Goal: Task Accomplishment & Management: Complete application form

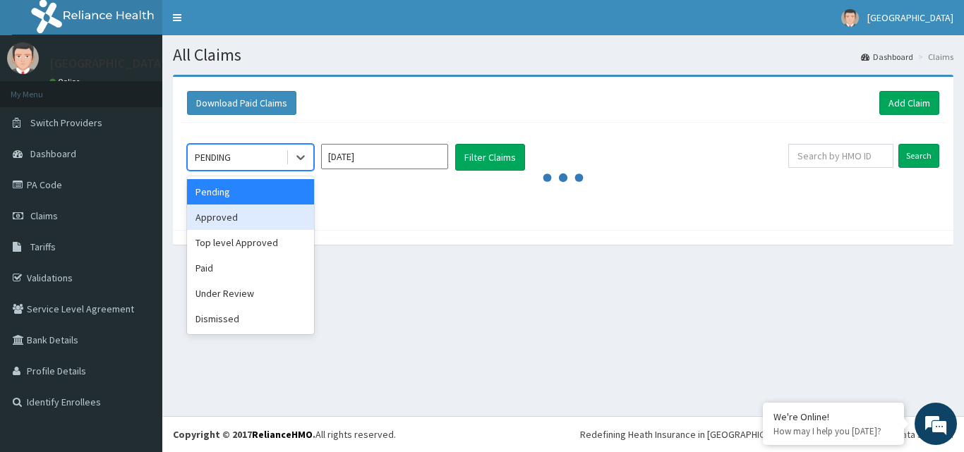
click at [277, 212] on div "Approved" at bounding box center [250, 217] width 127 height 25
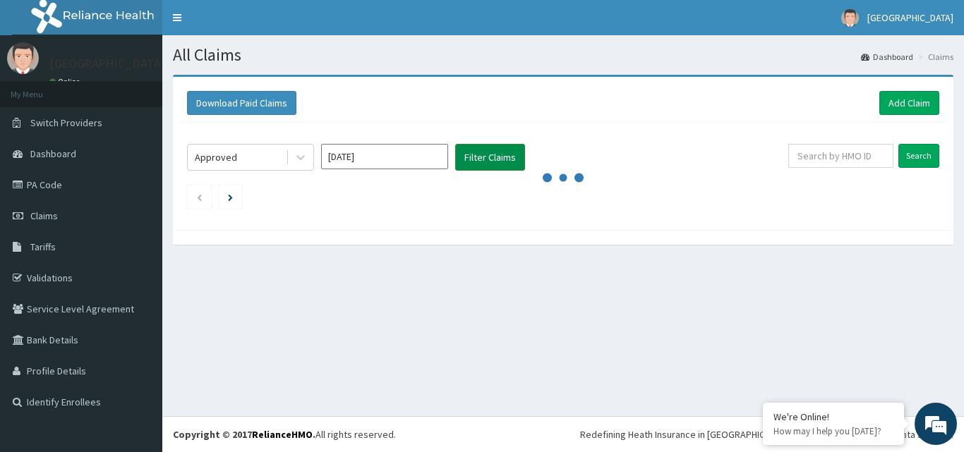
click at [466, 162] on button "Filter Claims" at bounding box center [490, 157] width 70 height 27
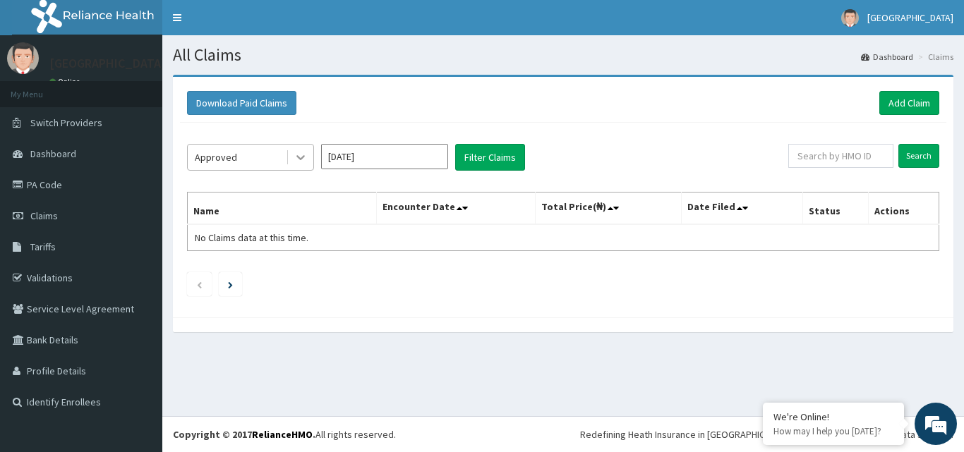
click at [305, 152] on icon at bounding box center [301, 157] width 14 height 14
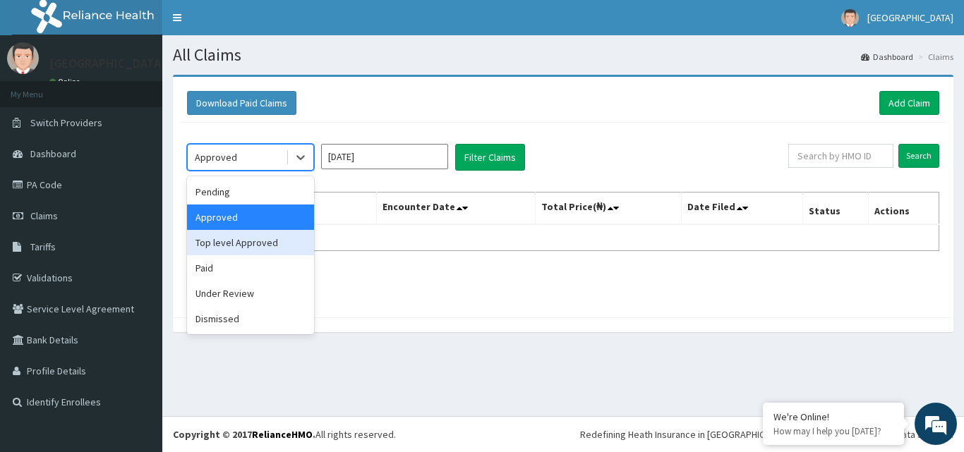
click at [263, 244] on div "Top level Approved" at bounding box center [250, 242] width 127 height 25
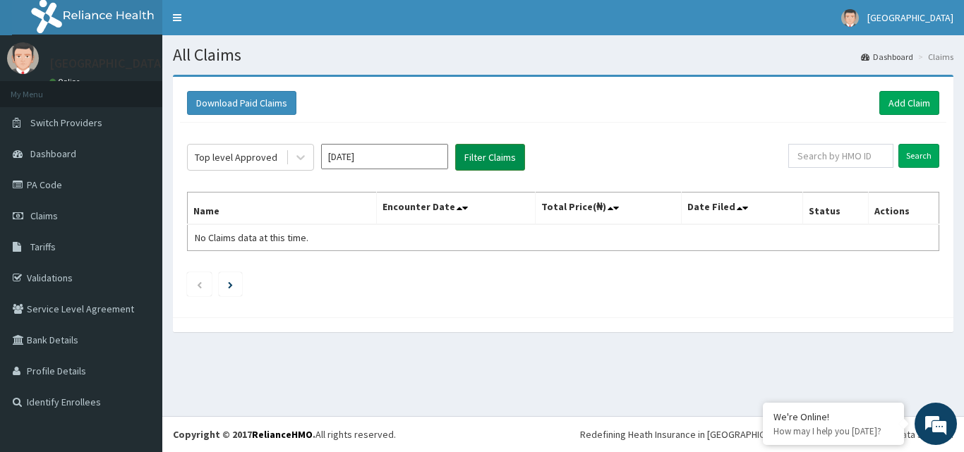
click at [488, 147] on button "Filter Claims" at bounding box center [490, 157] width 70 height 27
click at [497, 158] on button "Filter Claims" at bounding box center [490, 157] width 70 height 27
click at [482, 156] on button "Filter Claims" at bounding box center [490, 157] width 70 height 27
click at [297, 152] on icon at bounding box center [301, 157] width 14 height 14
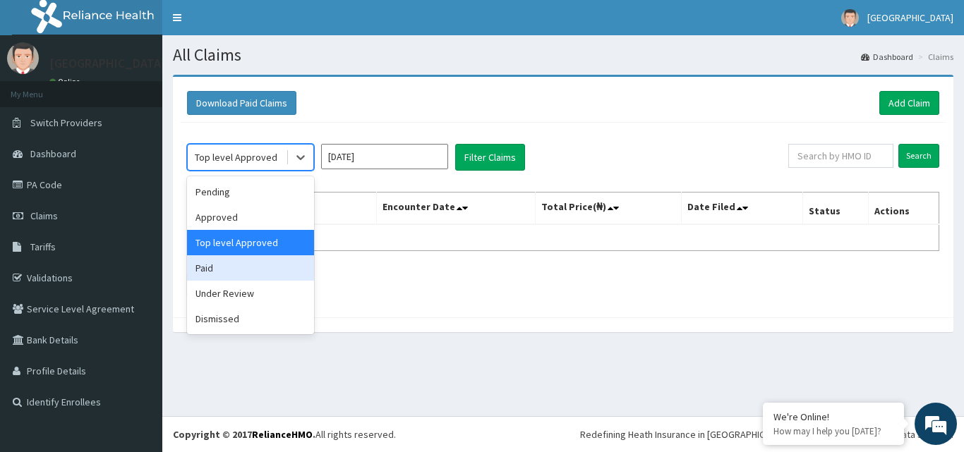
click at [232, 268] on div "Paid" at bounding box center [250, 267] width 127 height 25
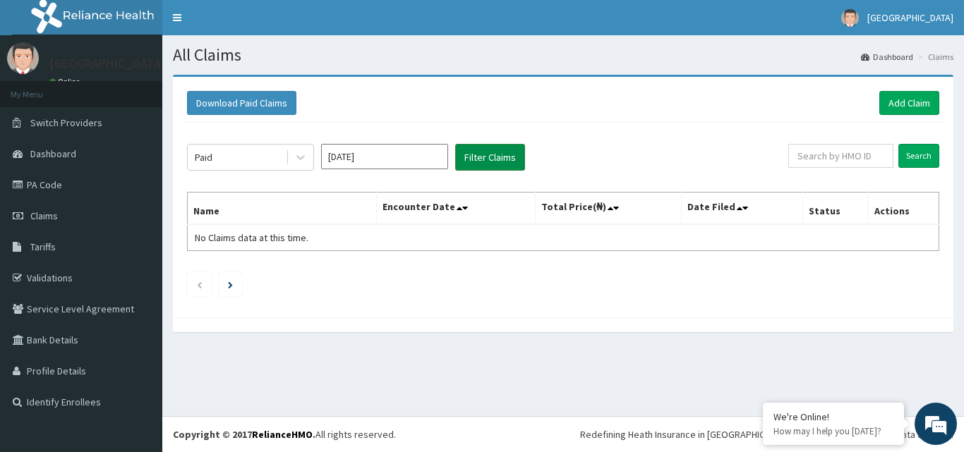
click at [468, 145] on button "Filter Claims" at bounding box center [490, 157] width 70 height 27
click at [483, 152] on button "Filter Claims" at bounding box center [490, 157] width 70 height 27
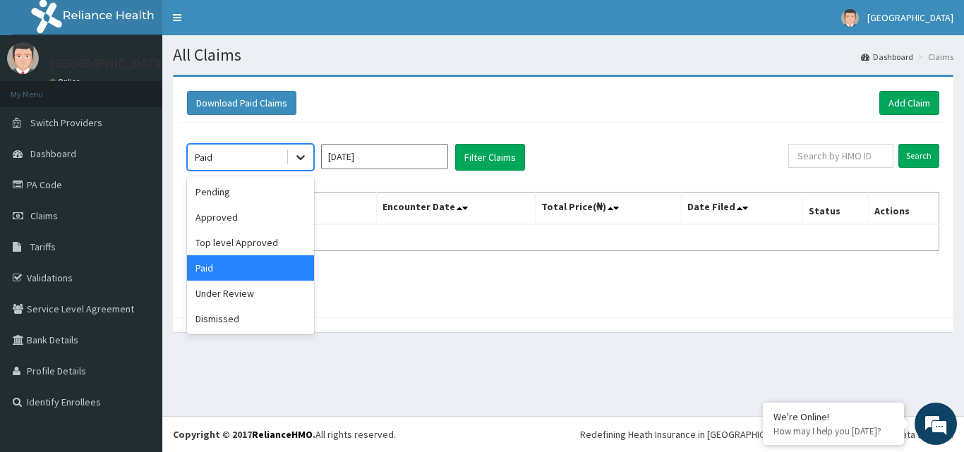
click at [301, 157] on icon at bounding box center [301, 157] width 14 height 14
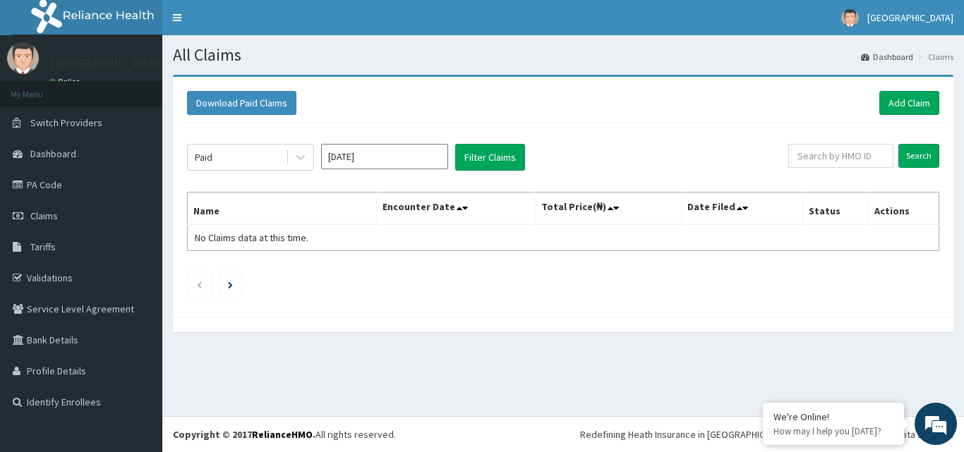
click at [465, 317] on div "Download Paid Claims Add Claim × Note you can only download claims within a max…" at bounding box center [563, 197] width 780 height 241
click at [305, 155] on icon at bounding box center [301, 157] width 14 height 14
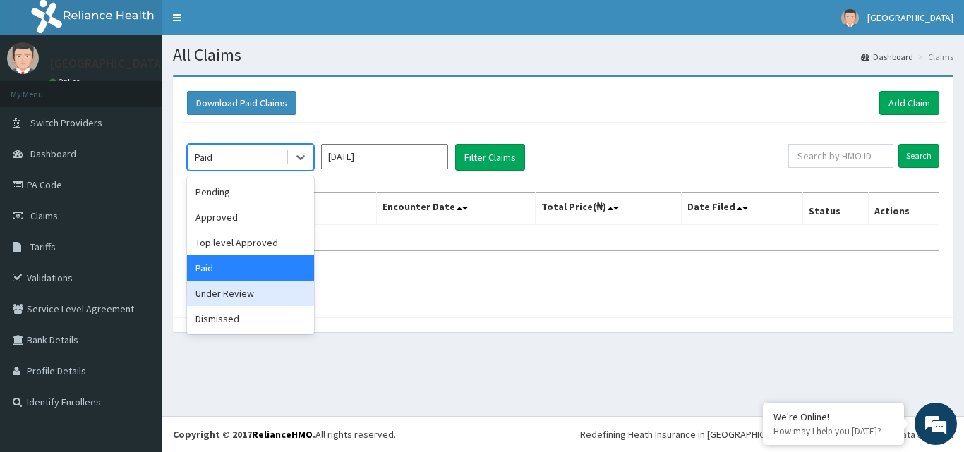
click at [230, 297] on div "Under Review" at bounding box center [250, 293] width 127 height 25
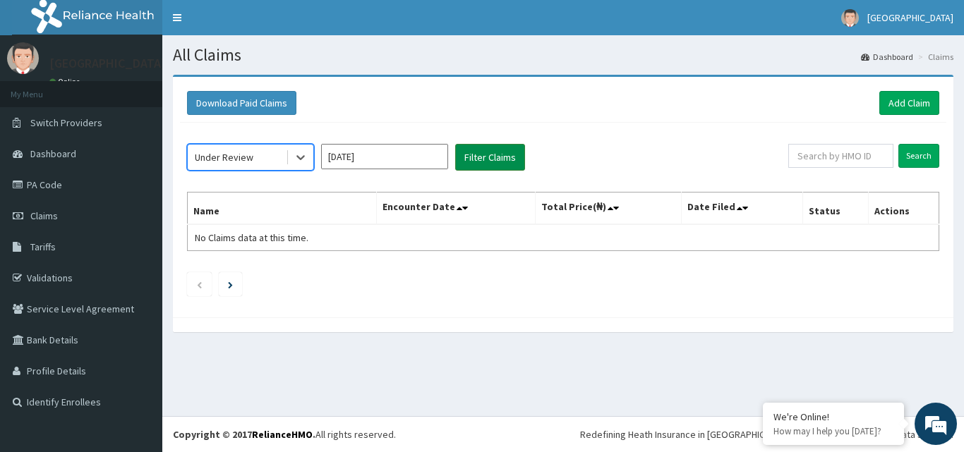
click at [469, 167] on button "Filter Claims" at bounding box center [490, 157] width 70 height 27
click at [305, 152] on icon at bounding box center [301, 157] width 14 height 14
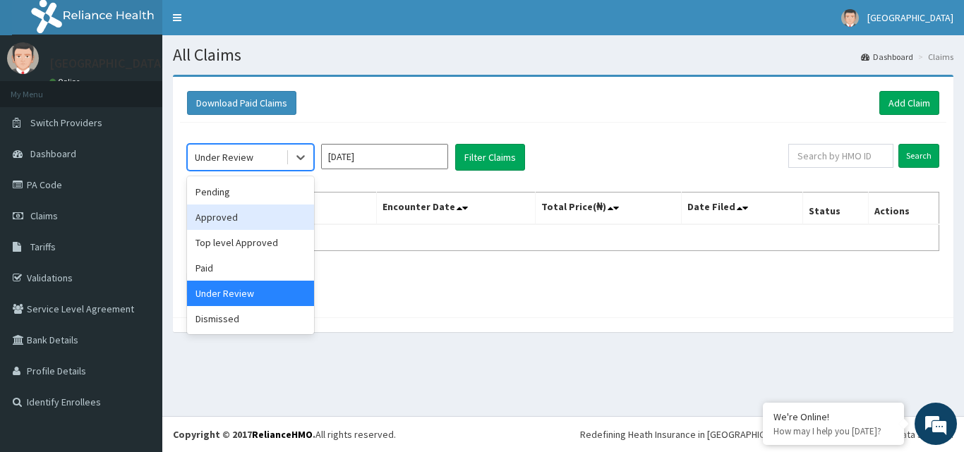
click at [258, 215] on div "Approved" at bounding box center [250, 217] width 127 height 25
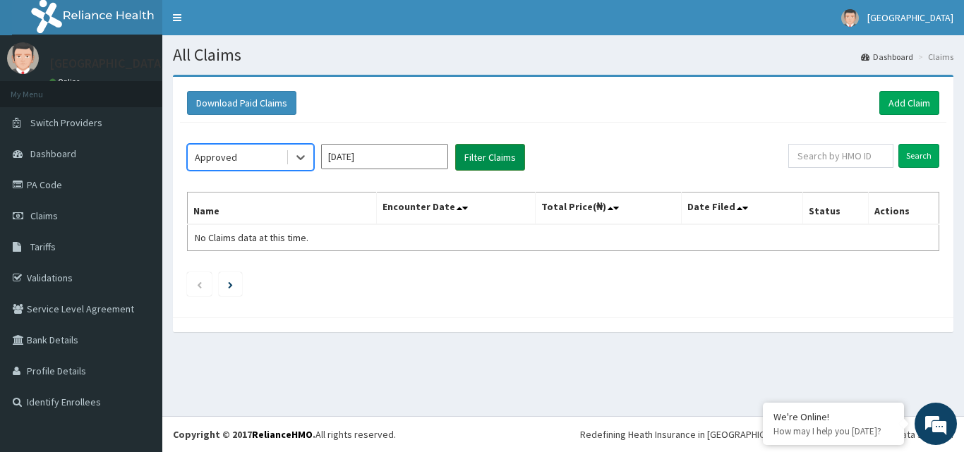
click at [485, 154] on button "Filter Claims" at bounding box center [490, 157] width 70 height 27
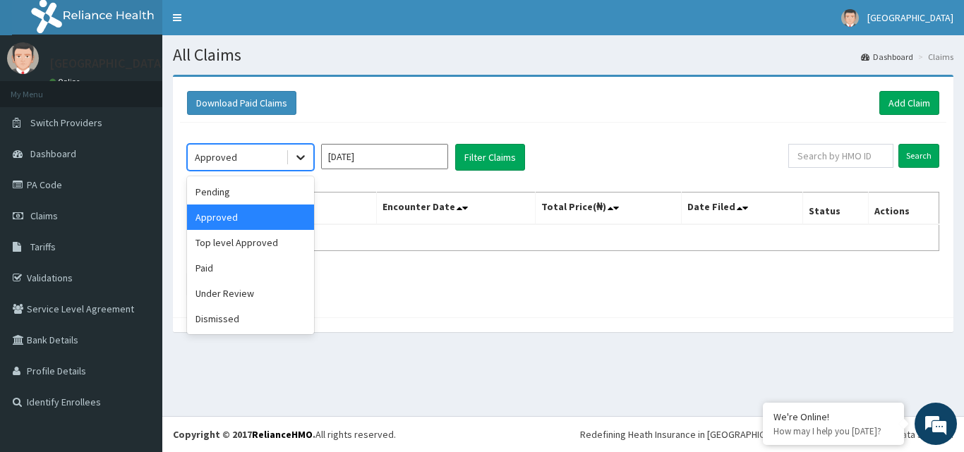
click at [298, 159] on icon at bounding box center [301, 157] width 14 height 14
click at [279, 242] on div "Top level Approved" at bounding box center [250, 242] width 127 height 25
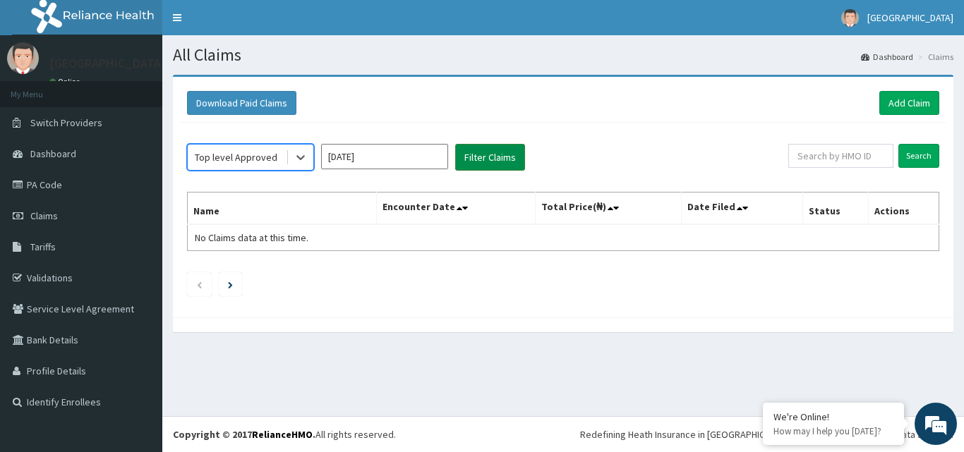
click at [500, 150] on button "Filter Claims" at bounding box center [490, 157] width 70 height 27
click at [492, 152] on button "Filter Claims" at bounding box center [490, 157] width 70 height 27
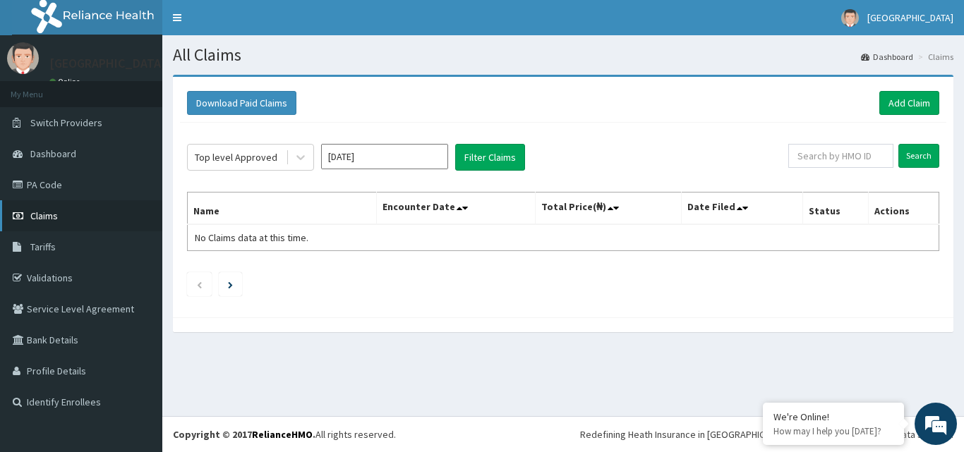
click at [93, 214] on link "Claims" at bounding box center [81, 215] width 162 height 31
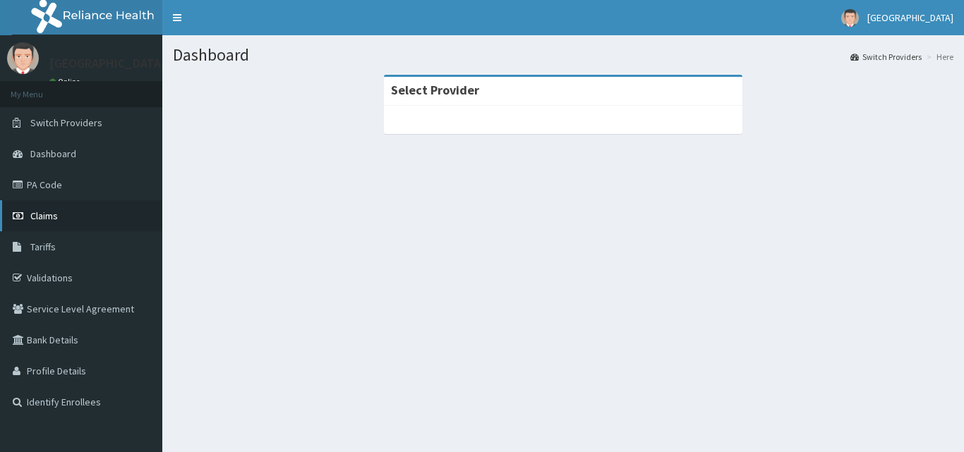
click at [82, 212] on link "Claims" at bounding box center [81, 215] width 162 height 31
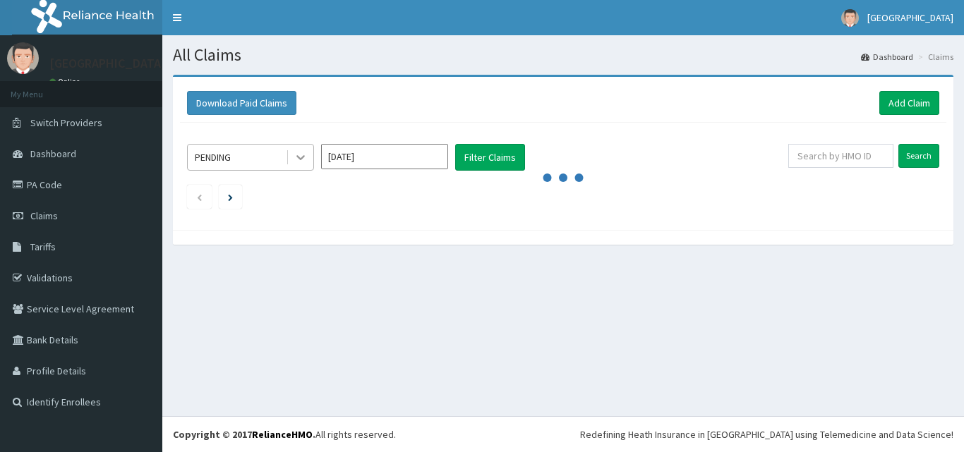
click at [303, 160] on icon at bounding box center [301, 157] width 14 height 14
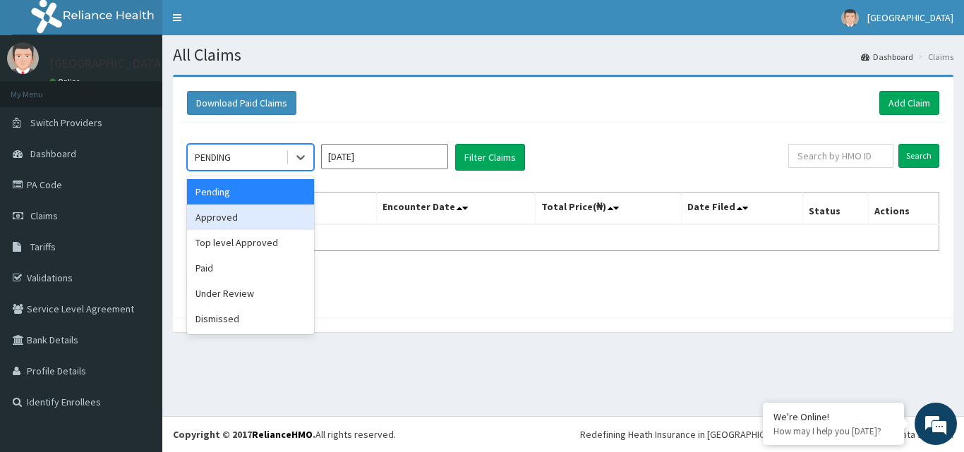
click at [267, 210] on div "Approved" at bounding box center [250, 217] width 127 height 25
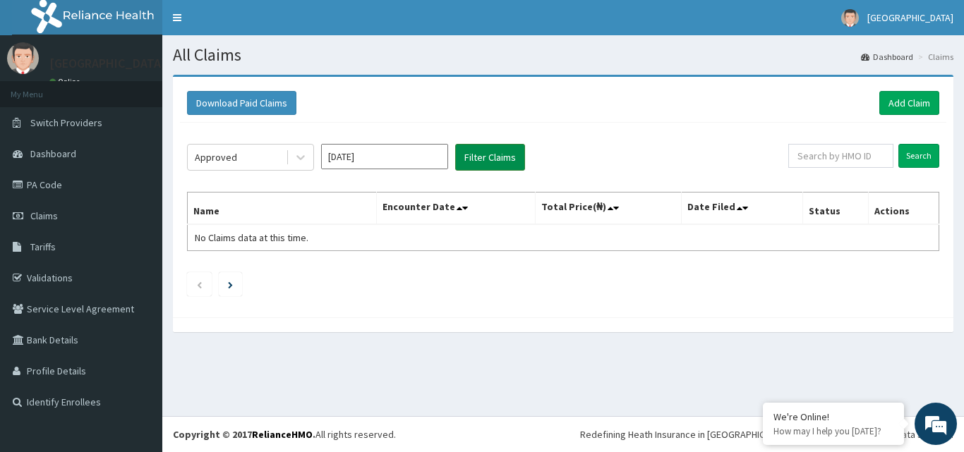
click at [477, 152] on button "Filter Claims" at bounding box center [490, 157] width 70 height 27
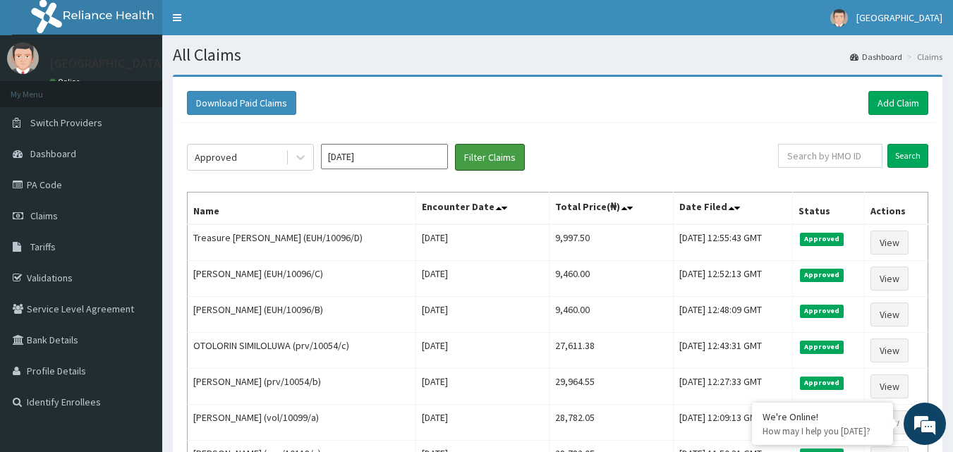
scroll to position [202, 0]
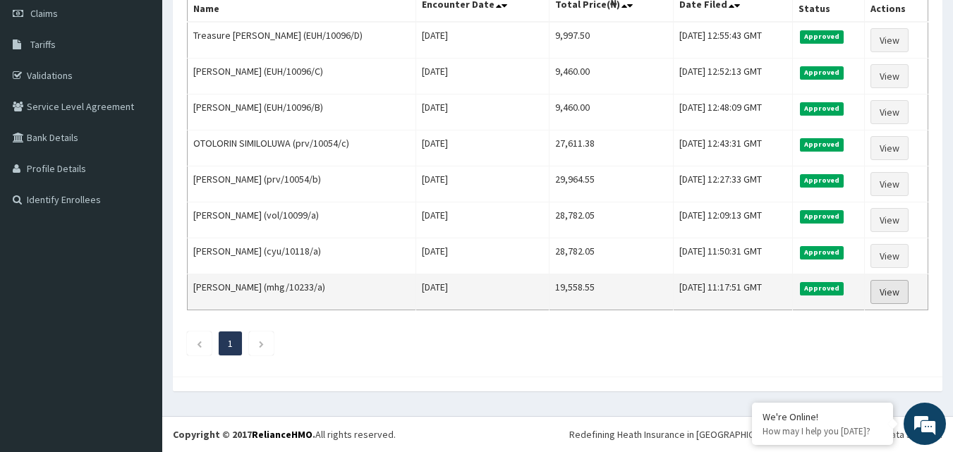
click at [897, 295] on link "View" at bounding box center [890, 292] width 38 height 24
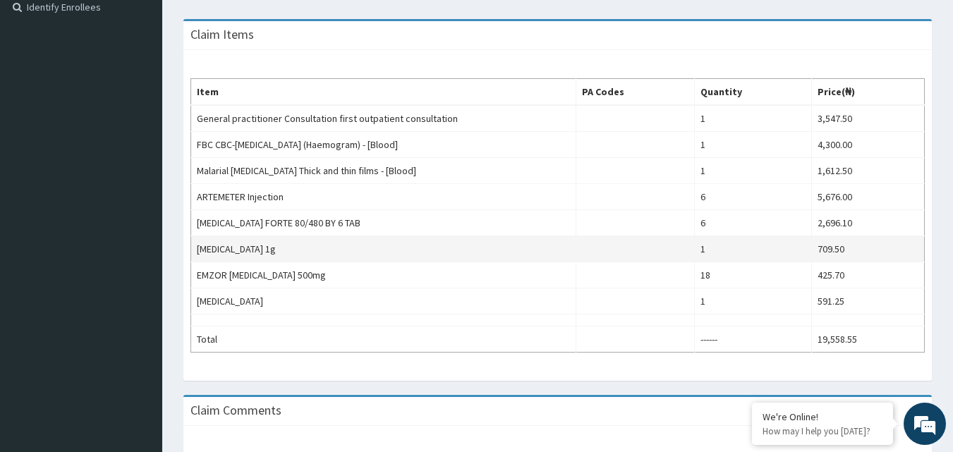
click at [713, 255] on td "1" at bounding box center [753, 249] width 117 height 26
click at [713, 254] on td "1" at bounding box center [753, 249] width 117 height 26
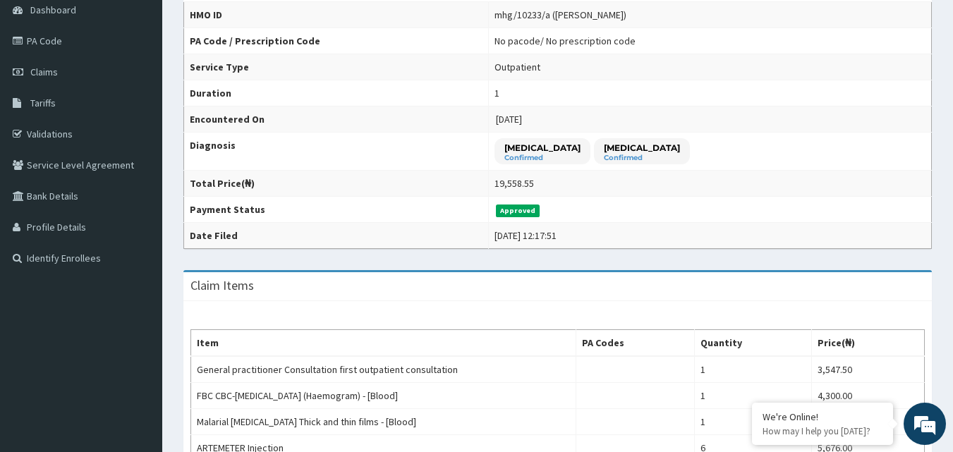
scroll to position [539, 0]
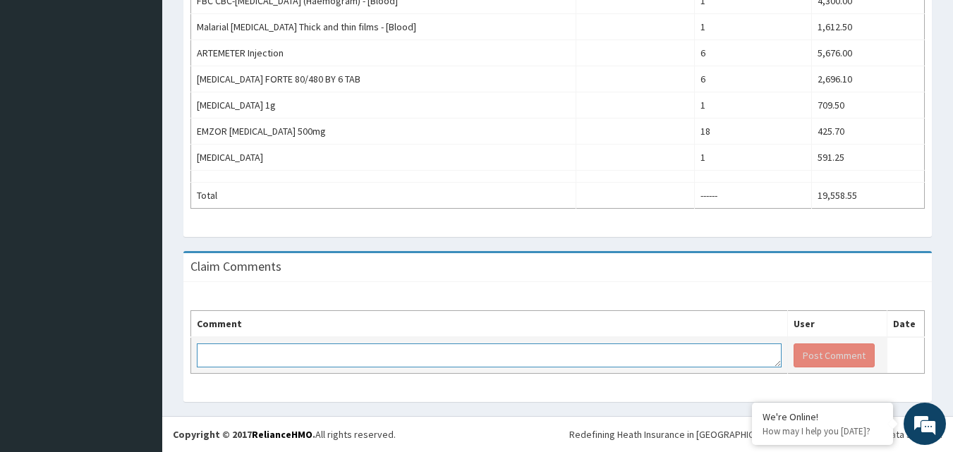
click at [298, 355] on textarea at bounding box center [489, 356] width 585 height 24
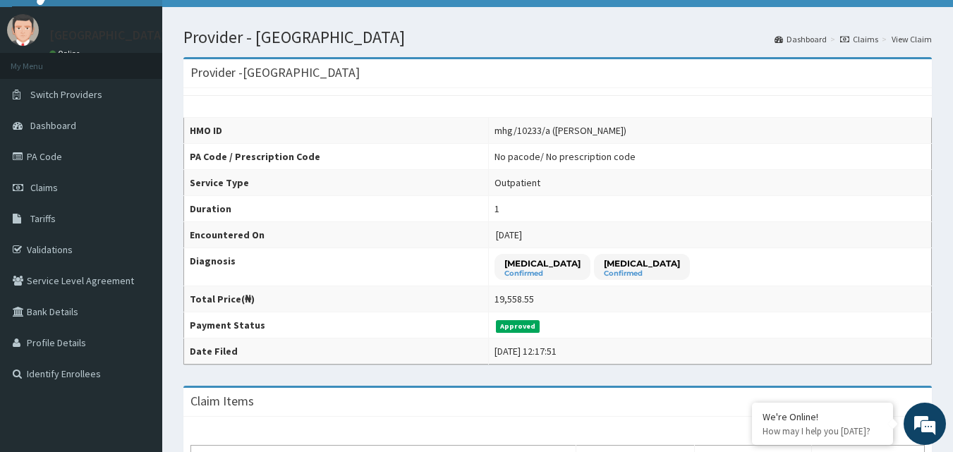
scroll to position [0, 0]
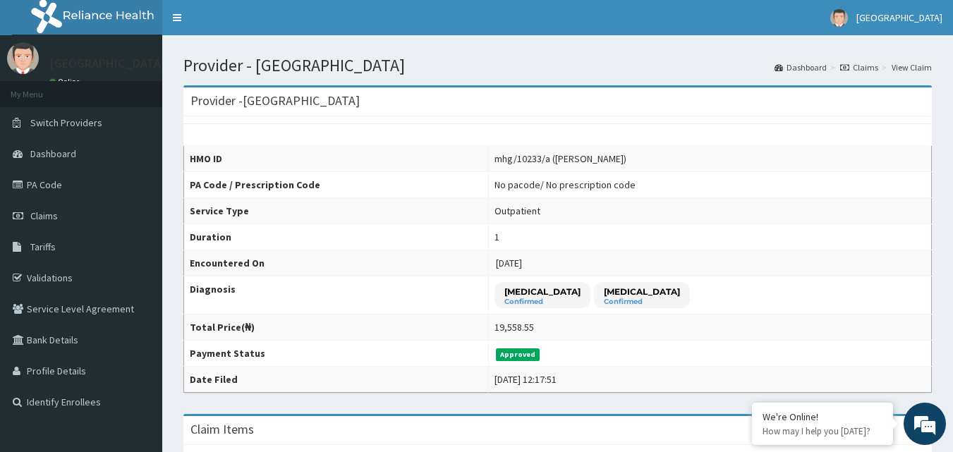
click at [538, 157] on div "mhg/10233/a (Maryam Olayiwola)" at bounding box center [561, 159] width 132 height 14
drag, startPoint x: 538, startPoint y: 157, endPoint x: 587, endPoint y: 144, distance: 51.0
click at [587, 144] on div "HMO ID mhg/10233/a (Maryam Olayiwola) PA Code / Prescription Code No pacode / N…" at bounding box center [557, 254] width 749 height 277
click at [763, 142] on div "HMO ID mhg/10233/a (Maryam Olayiwola) PA Code / Prescription Code No pacode / N…" at bounding box center [557, 254] width 749 height 277
drag, startPoint x: 539, startPoint y: 154, endPoint x: 567, endPoint y: 165, distance: 29.7
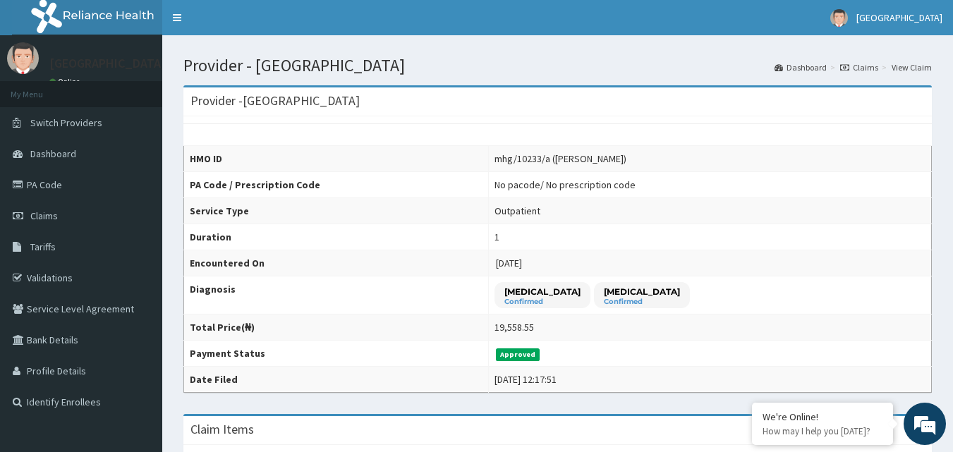
click at [567, 165] on div "mhg/10233/a (Maryam Olayiwola)" at bounding box center [561, 159] width 132 height 14
click at [560, 159] on div "mhg/10233/a (Maryam Olayiwola)" at bounding box center [561, 159] width 132 height 14
drag, startPoint x: 538, startPoint y: 160, endPoint x: 593, endPoint y: 159, distance: 55.8
click at [593, 159] on div "mhg/10233/a (Maryam Olayiwola)" at bounding box center [561, 159] width 132 height 14
copy div "mhg/10233/a"
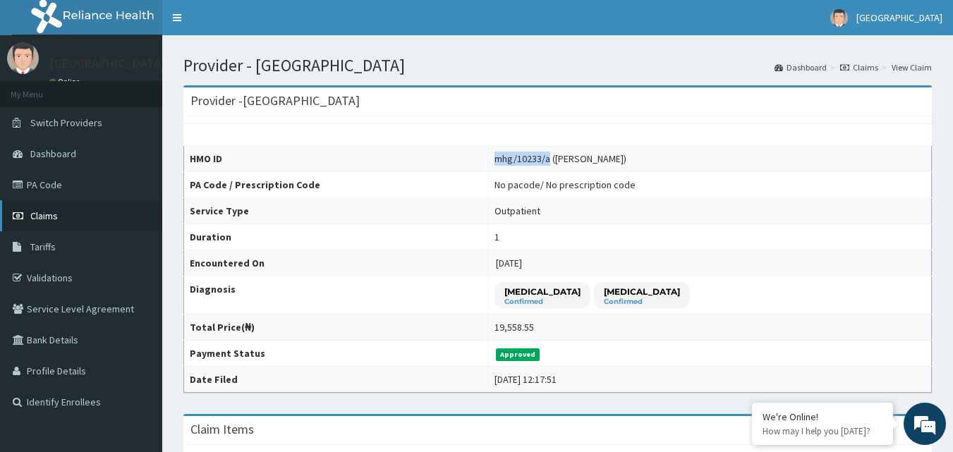
click at [74, 214] on link "Claims" at bounding box center [81, 215] width 162 height 31
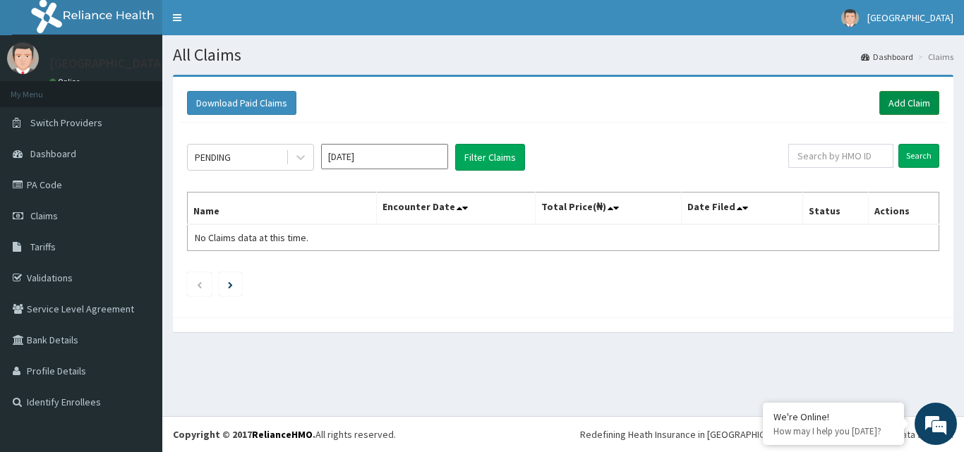
click at [916, 103] on link "Add Claim" at bounding box center [909, 103] width 60 height 24
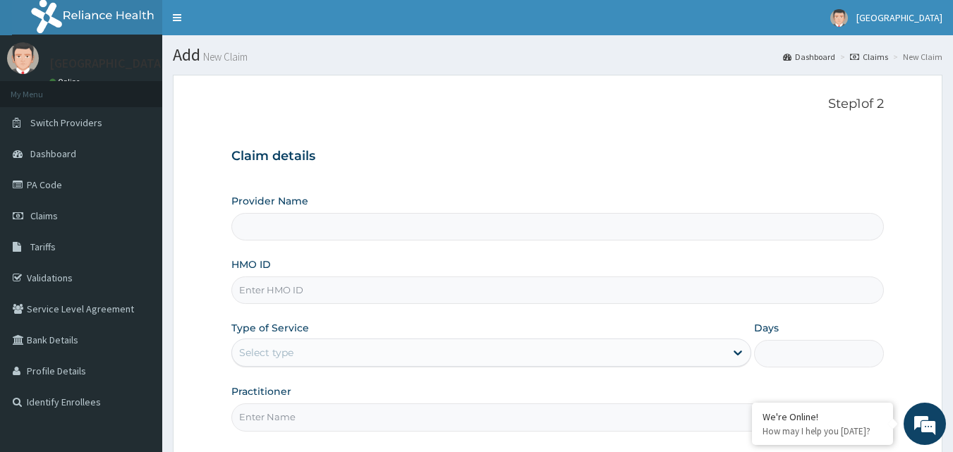
click at [259, 292] on input "HMO ID" at bounding box center [557, 291] width 653 height 28
paste input "mhg/10233/a"
type input "mhg/10233/a"
type input "[GEOGRAPHIC_DATA]"
type input "mhg/10233/a"
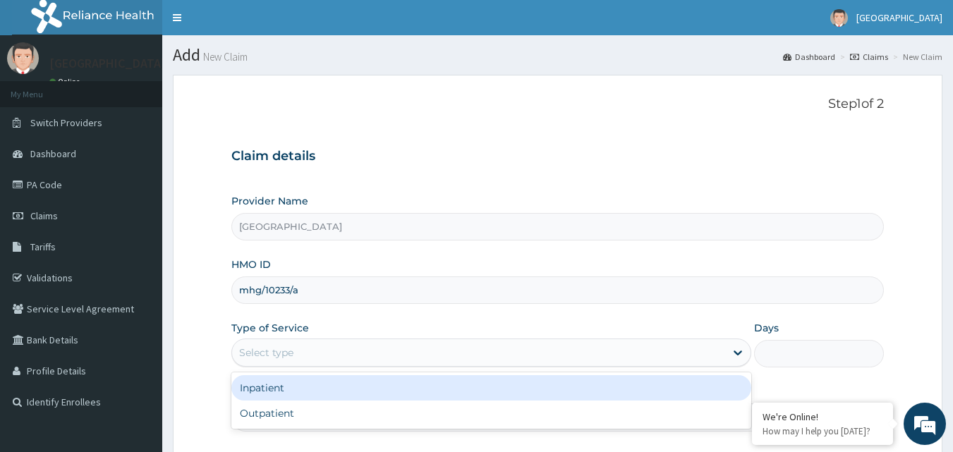
click at [284, 351] on div "Select type" at bounding box center [266, 353] width 54 height 14
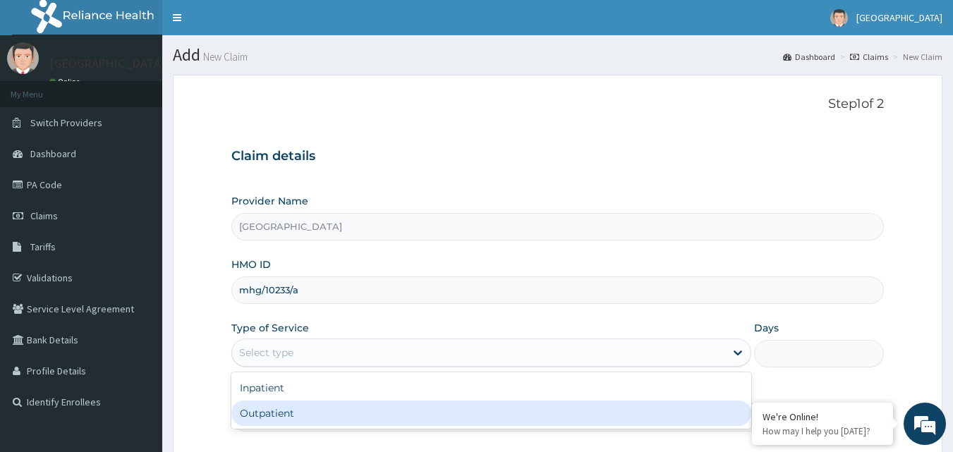
click at [284, 418] on div "Outpatient" at bounding box center [491, 413] width 520 height 25
type input "1"
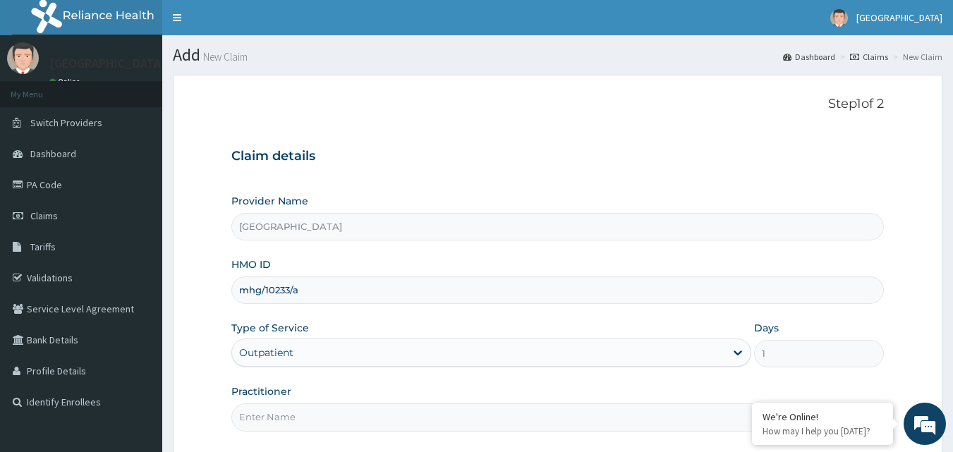
click at [487, 426] on input "Practitioner" at bounding box center [557, 418] width 653 height 28
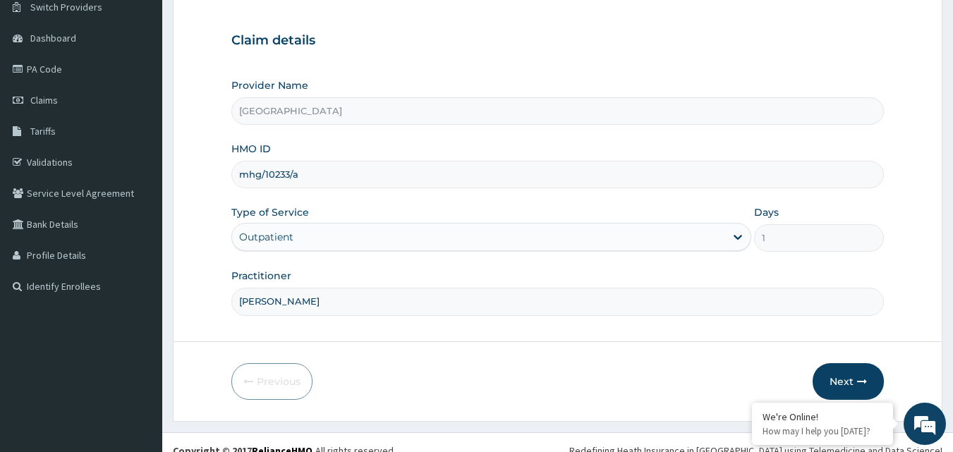
scroll to position [132, 0]
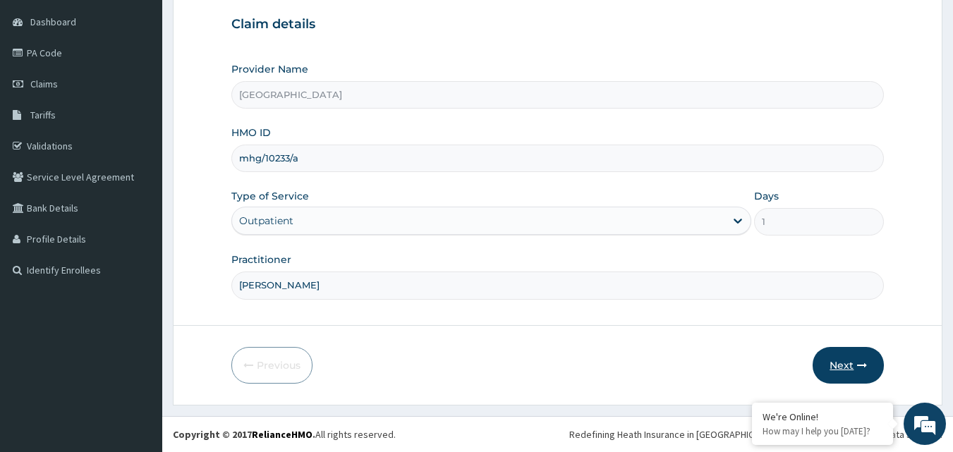
type input "[PERSON_NAME]"
click at [840, 357] on button "Next" at bounding box center [848, 365] width 71 height 37
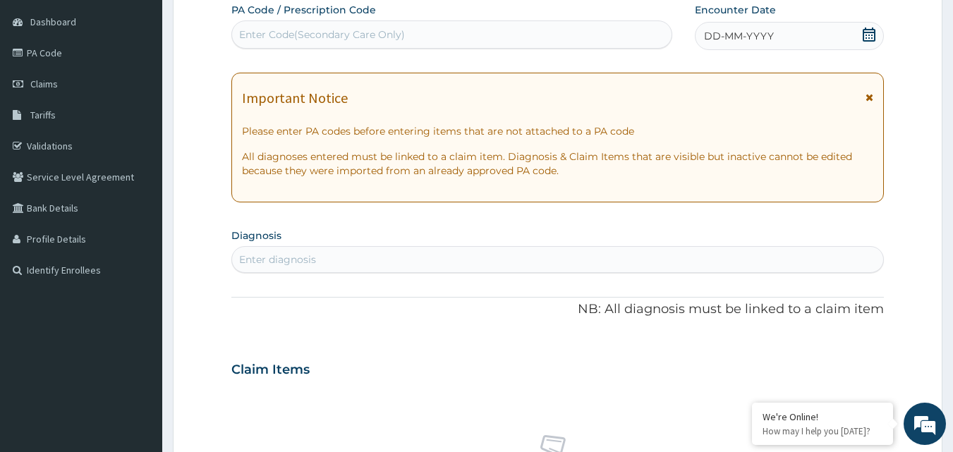
click at [869, 32] on icon at bounding box center [869, 35] width 13 height 14
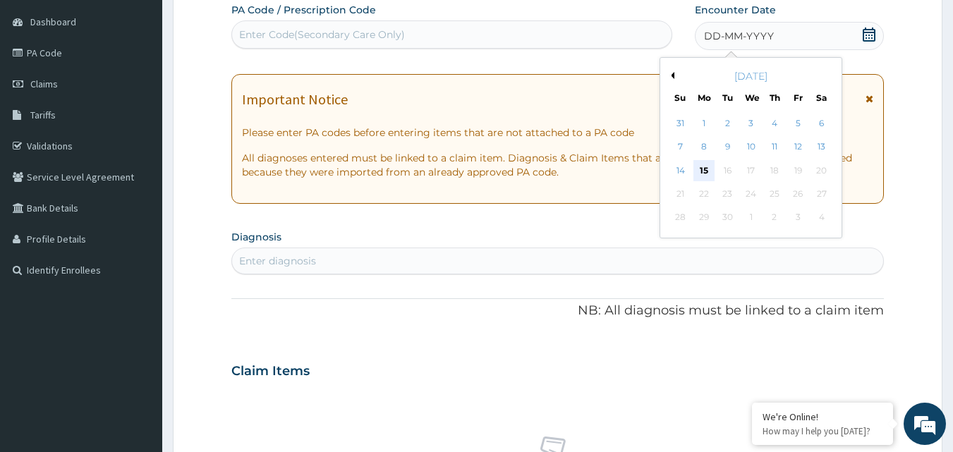
click at [708, 169] on div "15" at bounding box center [704, 170] width 21 height 21
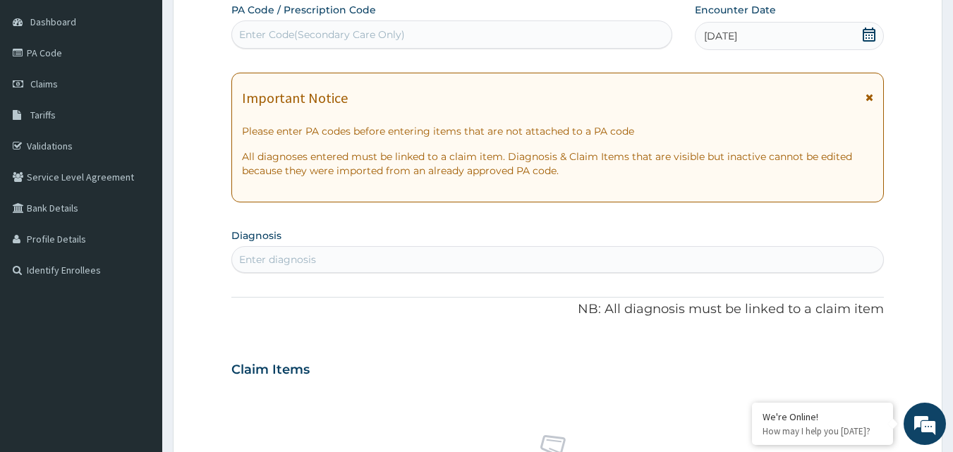
click at [286, 252] on div "Enter diagnosis" at bounding box center [558, 259] width 652 height 23
type input "sepsis"
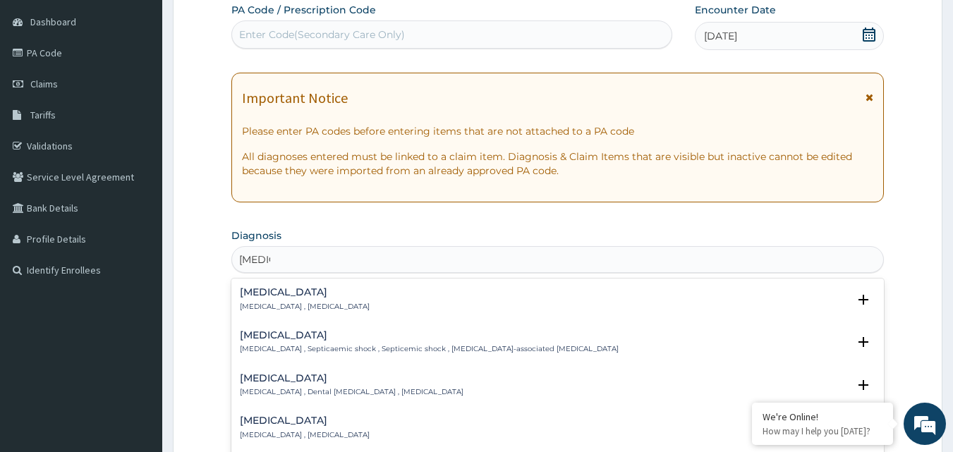
click at [277, 289] on h4 "Sepsis" at bounding box center [305, 292] width 130 height 11
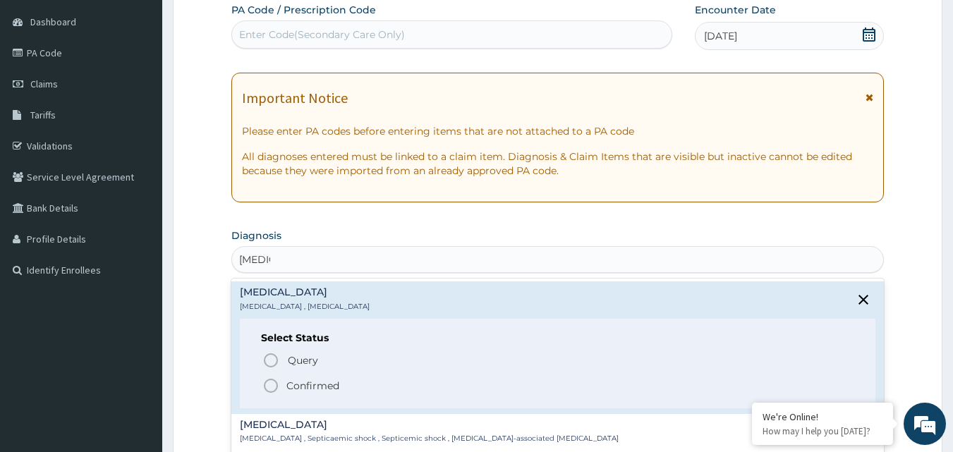
click at [304, 384] on p "Confirmed" at bounding box center [312, 386] width 53 height 14
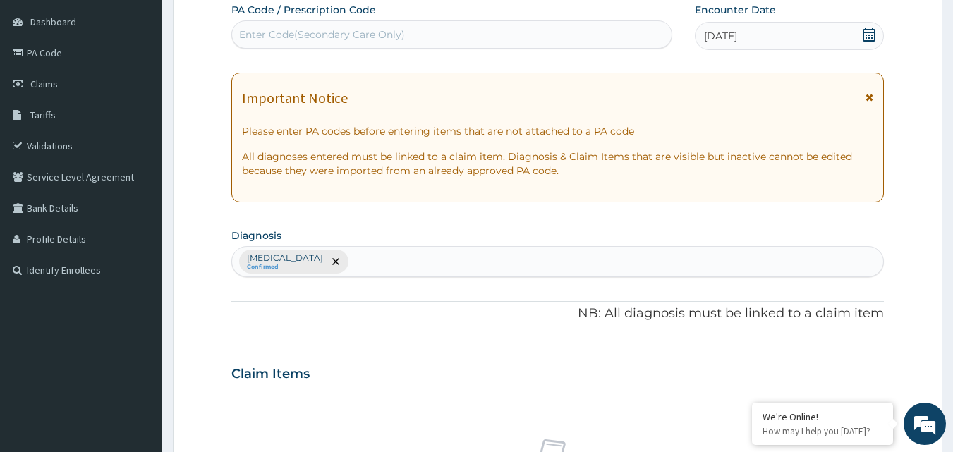
scroll to position [527, 0]
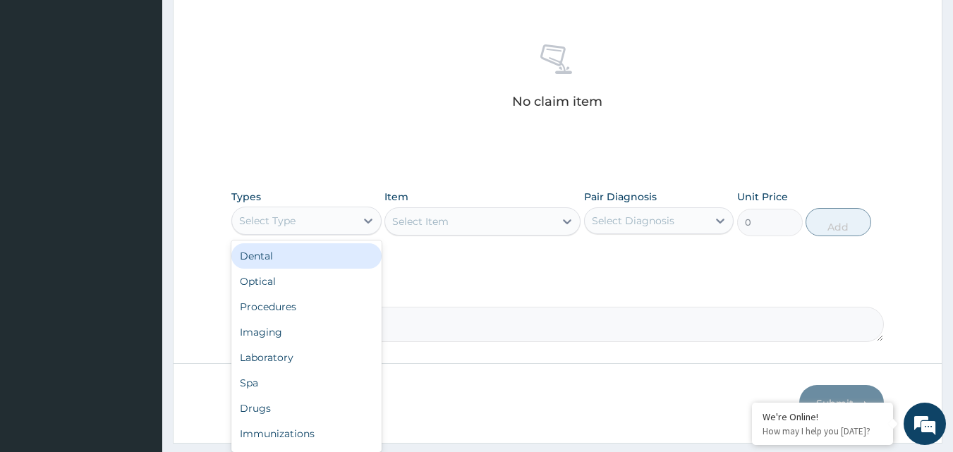
click at [311, 234] on div "Select Type" at bounding box center [306, 221] width 150 height 28
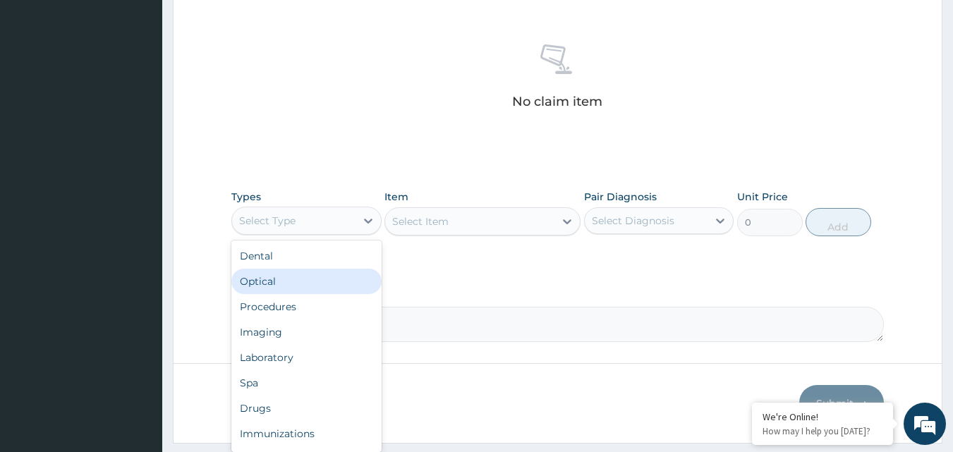
scroll to position [28, 0]
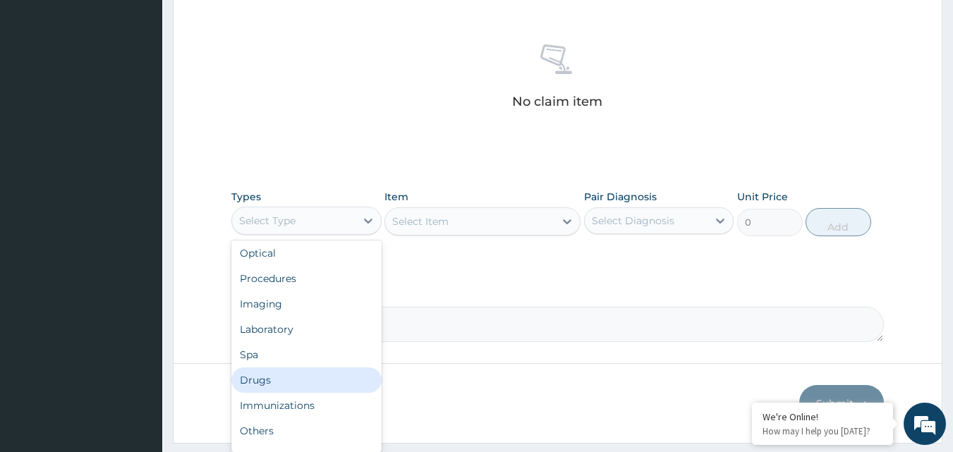
click at [303, 382] on div "Drugs" at bounding box center [306, 380] width 150 height 25
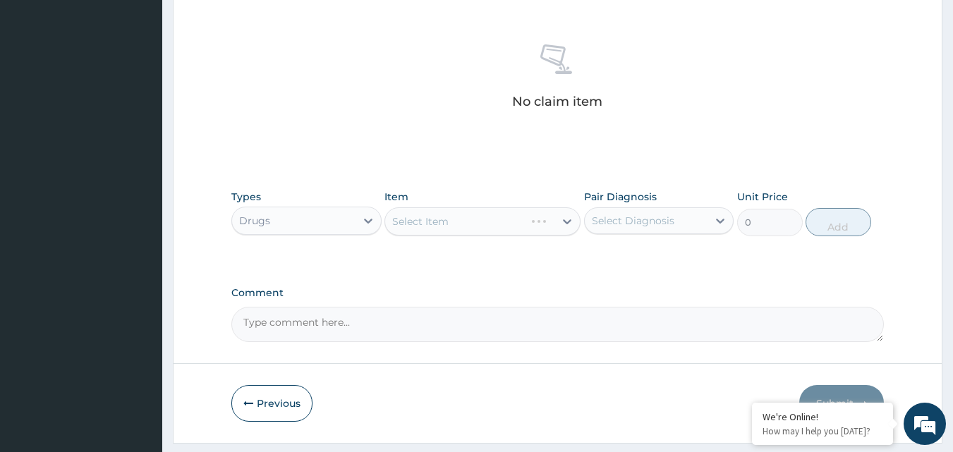
click at [450, 214] on div "Select Item" at bounding box center [483, 221] width 196 height 28
click at [450, 214] on div "Select Item" at bounding box center [469, 221] width 169 height 23
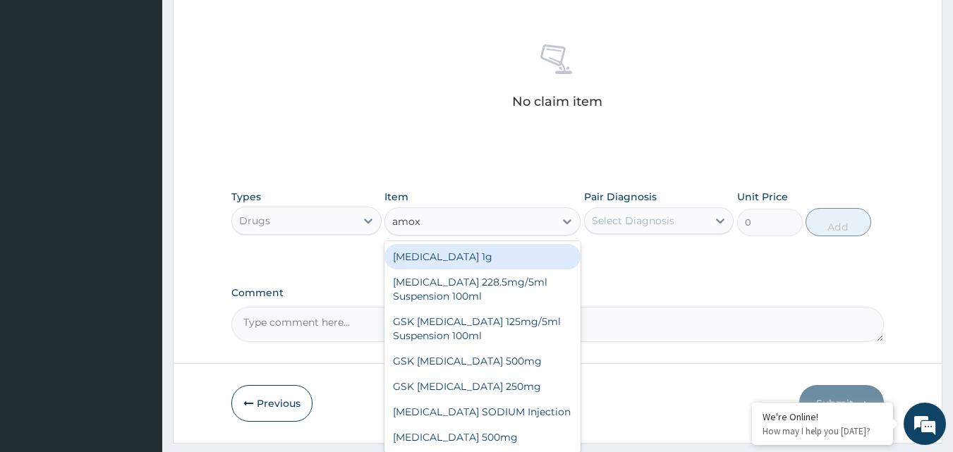
type input "amoxi"
click at [463, 249] on div "Co-amoxiclav 1g" at bounding box center [483, 256] width 196 height 25
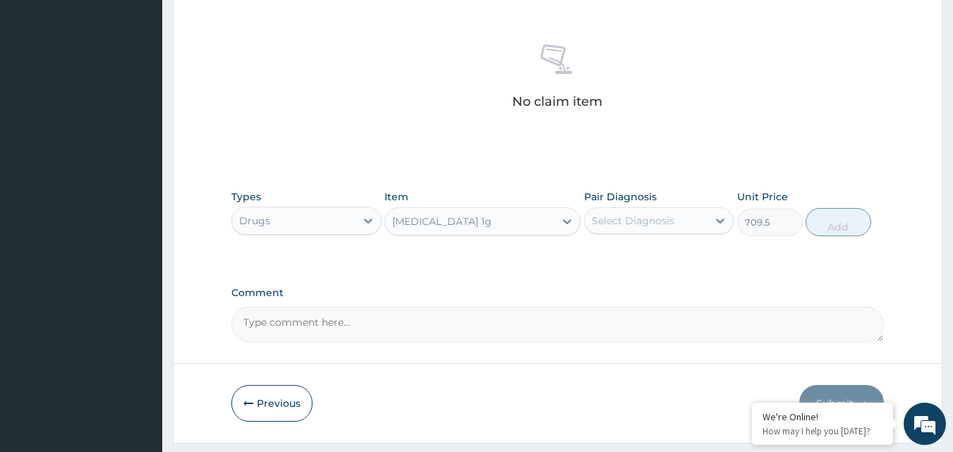
type input "709.5"
click at [646, 218] on div "Select Diagnosis" at bounding box center [633, 221] width 83 height 14
click at [640, 253] on div "Sepsis" at bounding box center [659, 257] width 150 height 29
checkbox input "true"
click at [825, 227] on button "Add" at bounding box center [839, 222] width 66 height 28
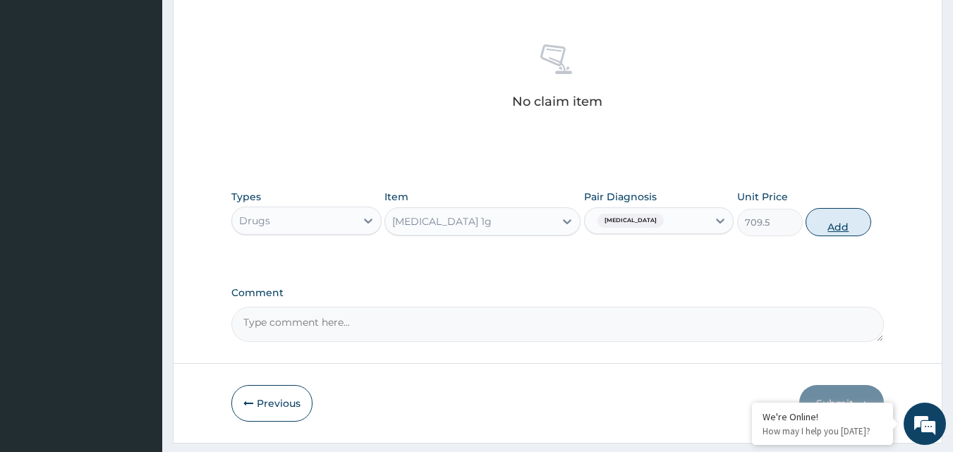
type input "0"
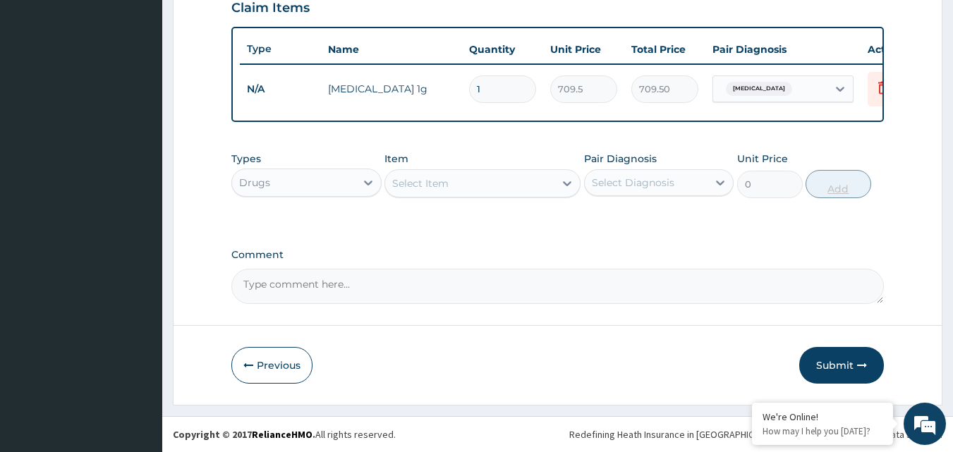
scroll to position [509, 0]
click at [505, 78] on input "1" at bounding box center [502, 89] width 67 height 28
type input "13"
type input "9223.50"
type input "13"
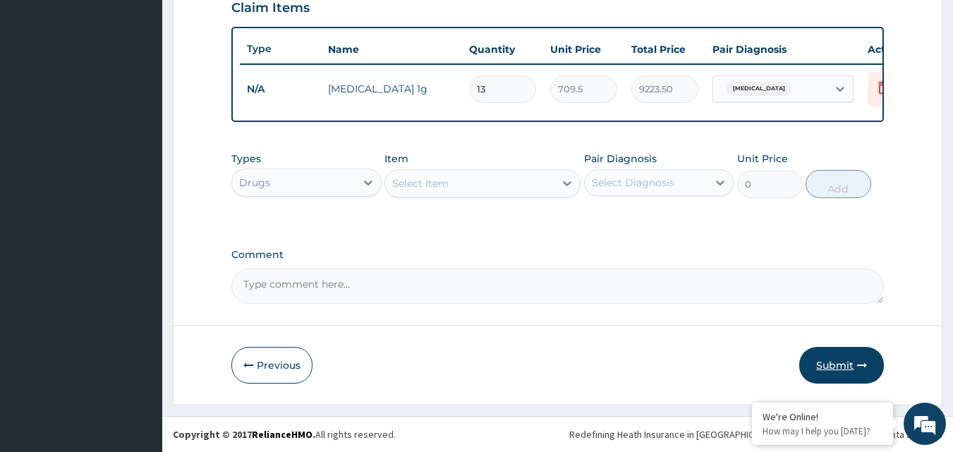
click at [854, 363] on button "Submit" at bounding box center [841, 365] width 85 height 37
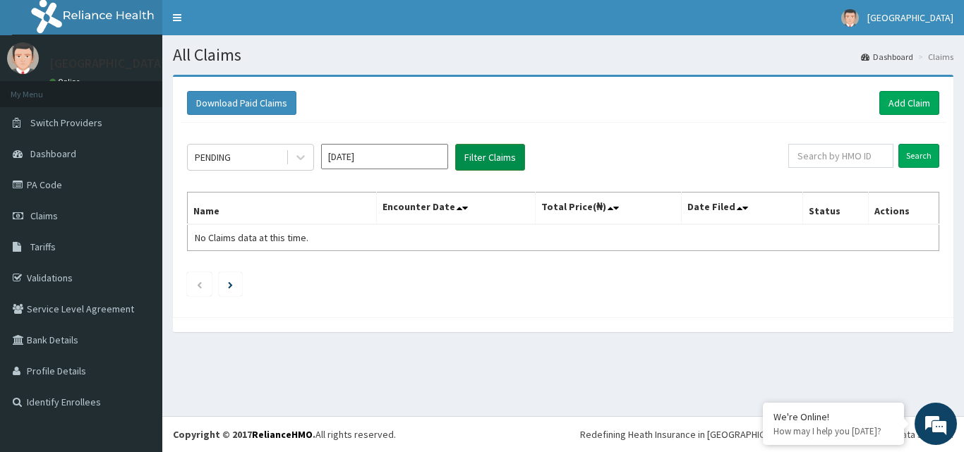
click at [479, 164] on button "Filter Claims" at bounding box center [490, 157] width 70 height 27
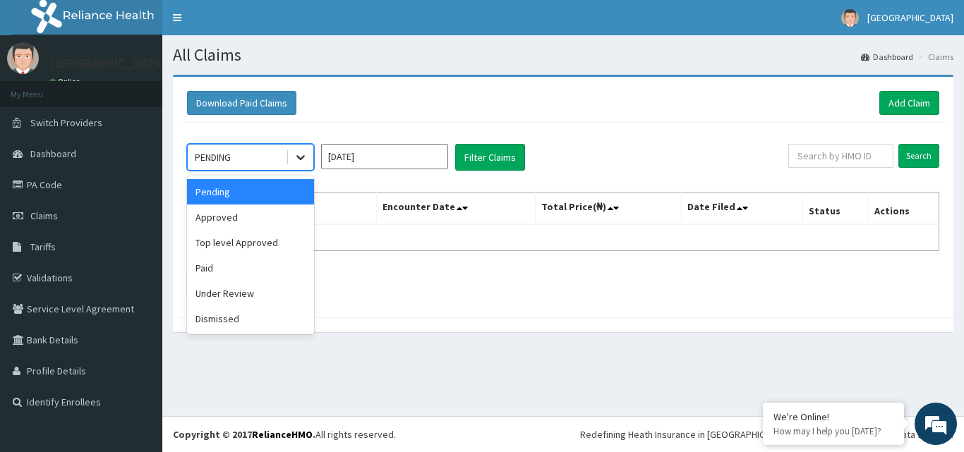
click at [297, 147] on div at bounding box center [300, 157] width 25 height 25
click at [236, 222] on div "Approved" at bounding box center [250, 217] width 127 height 25
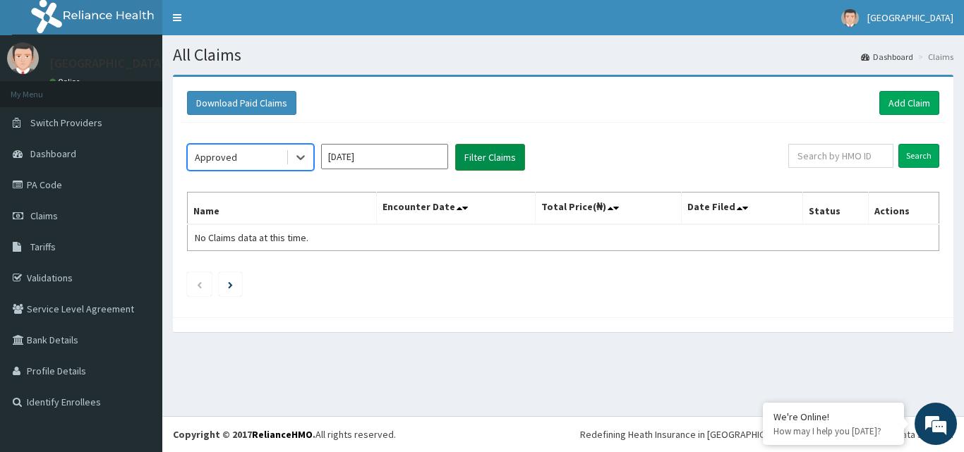
click at [490, 162] on button "Filter Claims" at bounding box center [490, 157] width 70 height 27
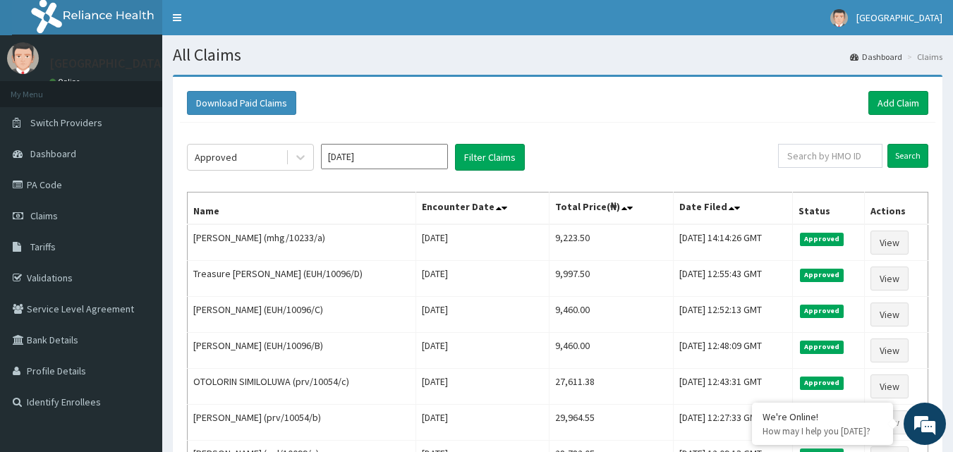
click at [945, 358] on div "Download Paid Claims Add Claim × Note you can only download claims within a max…" at bounding box center [557, 359] width 791 height 569
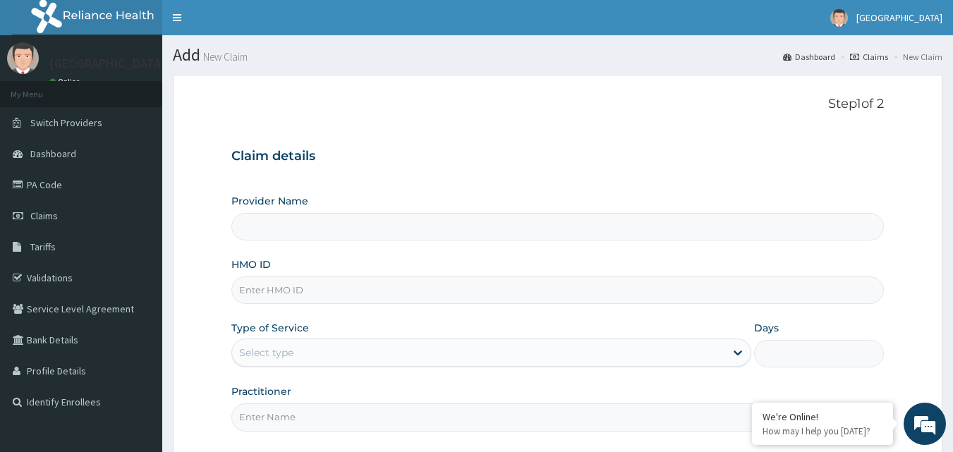
scroll to position [132, 0]
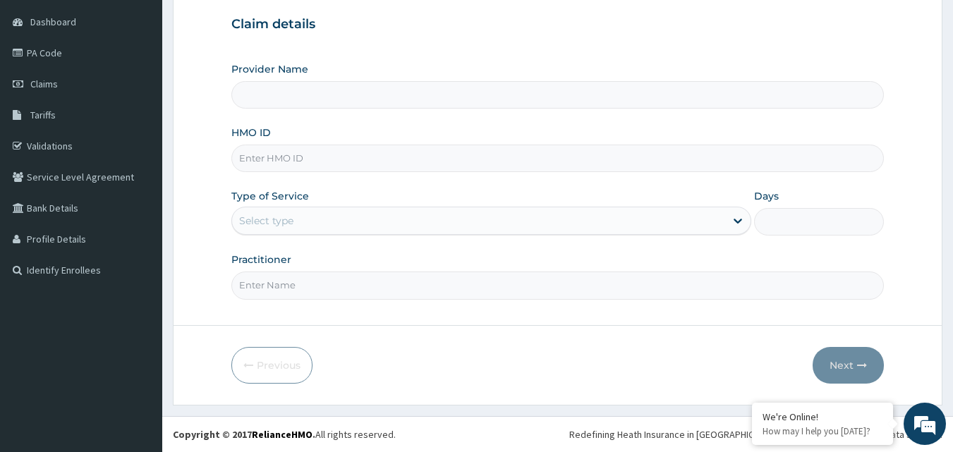
type input "[GEOGRAPHIC_DATA]"
